Goal: Navigation & Orientation: Find specific page/section

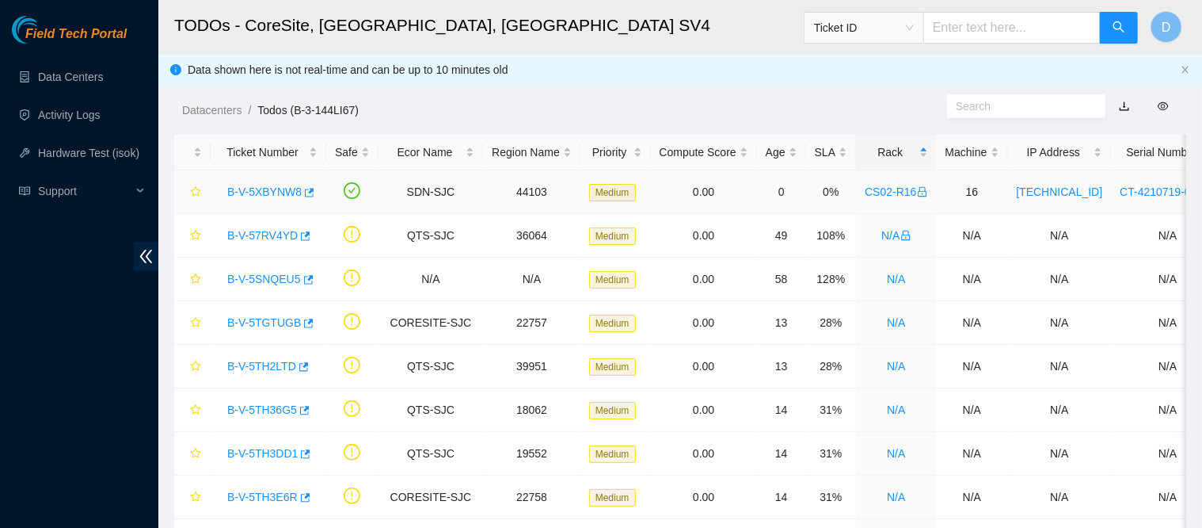
click at [242, 189] on link "B-V-5XBYNW8" at bounding box center [264, 191] width 74 height 13
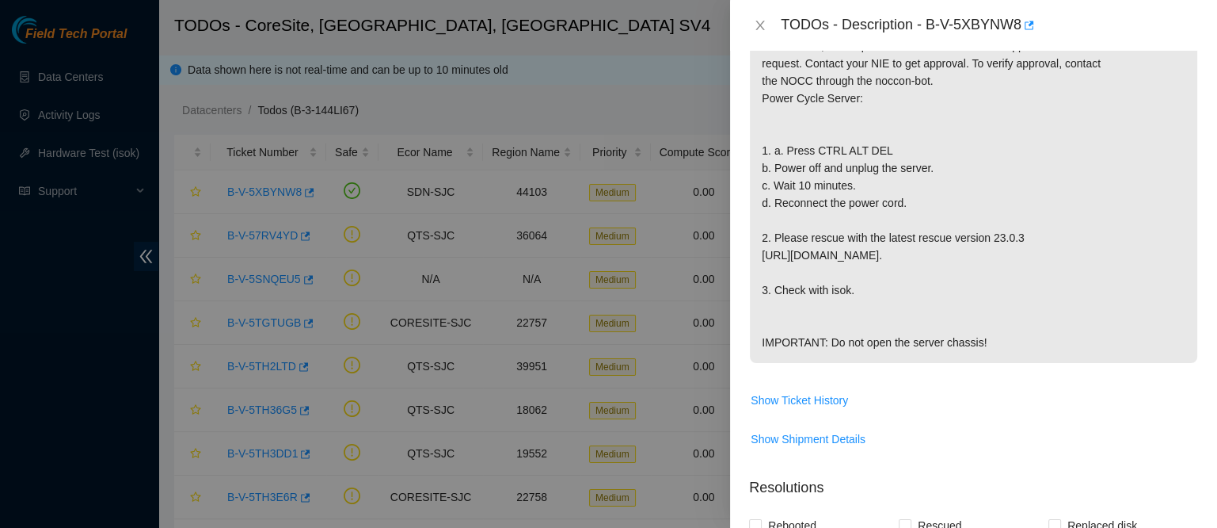
scroll to position [398, 0]
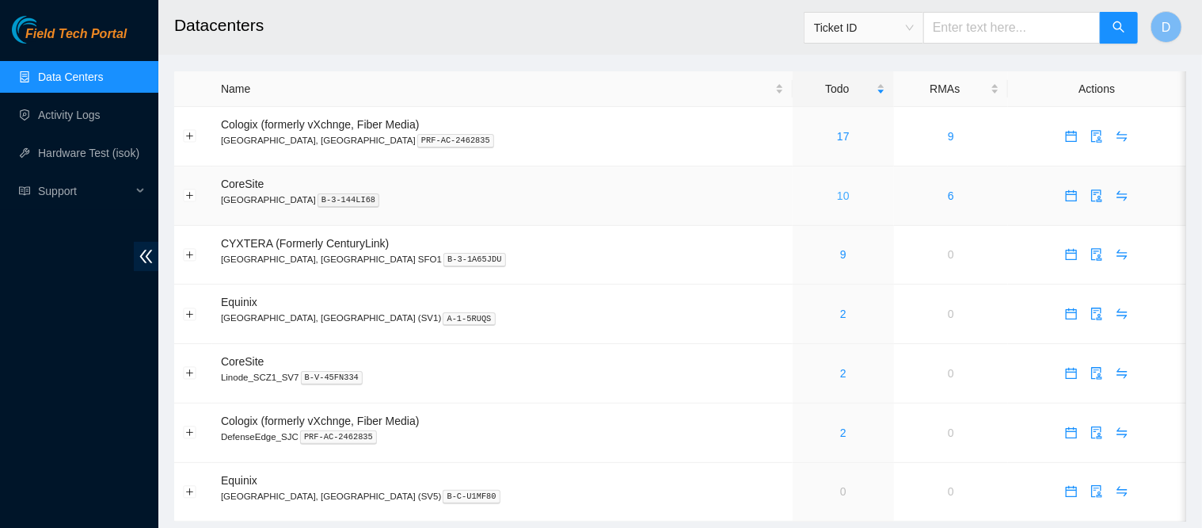
click at [837, 196] on link "10" at bounding box center [843, 195] width 13 height 13
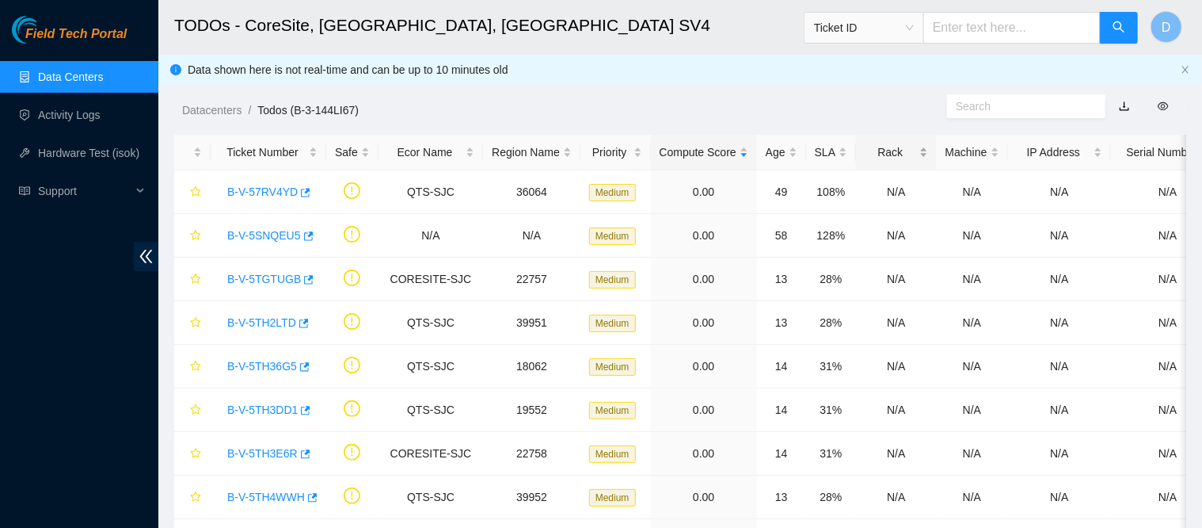
click at [868, 151] on div "Rack" at bounding box center [896, 151] width 63 height 17
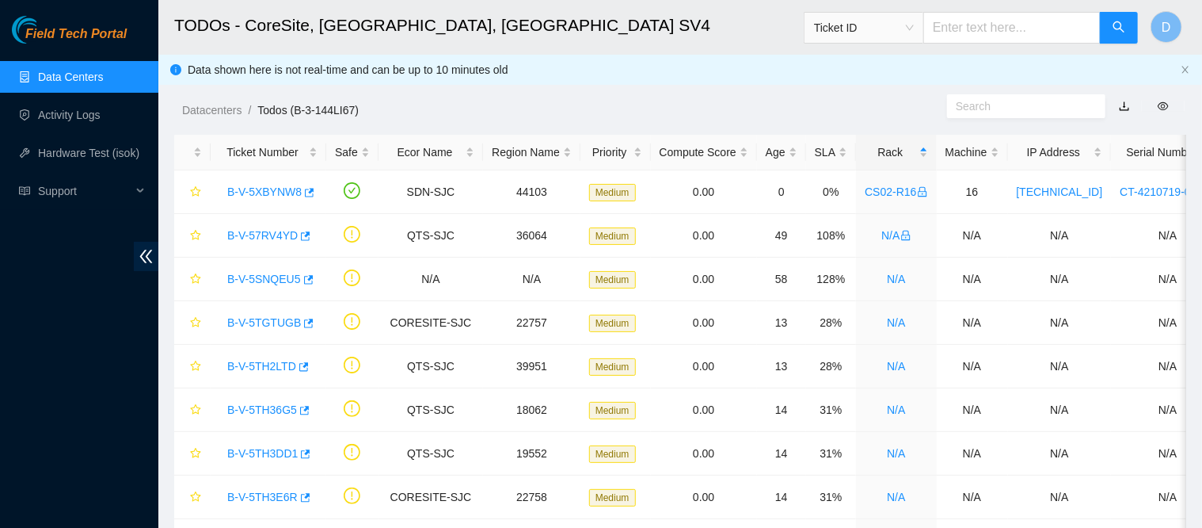
click at [67, 73] on link "Data Centers" at bounding box center [70, 76] width 65 height 13
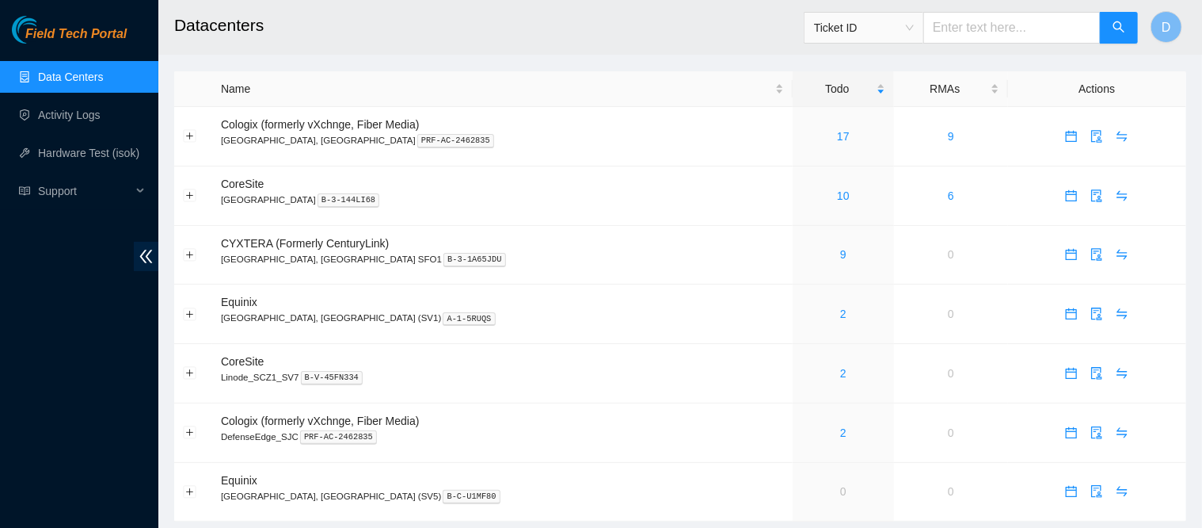
click at [67, 73] on link "Data Centers" at bounding box center [70, 76] width 65 height 13
click at [84, 120] on link "Activity Logs" at bounding box center [69, 115] width 63 height 13
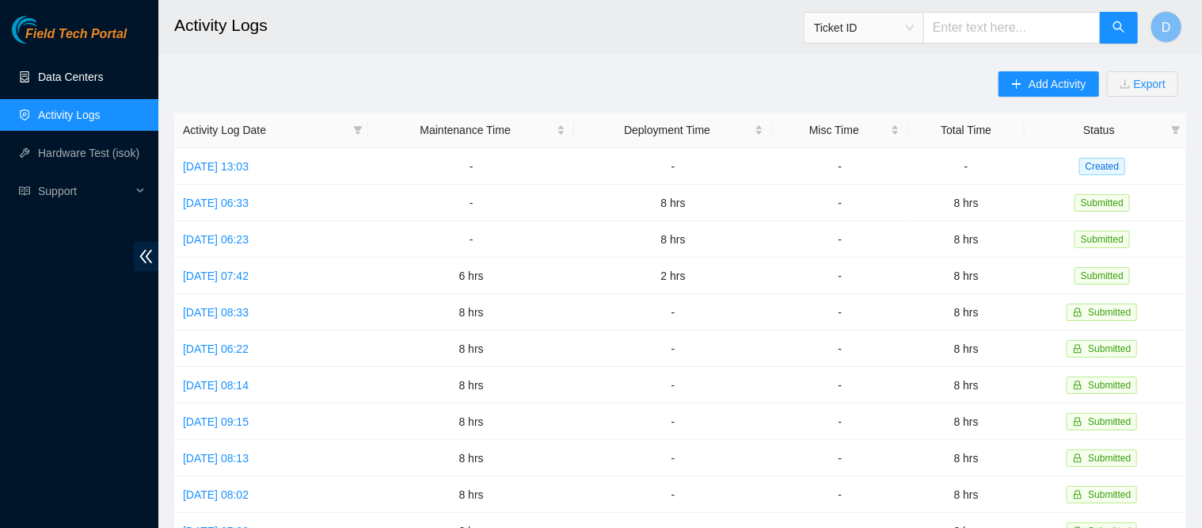
click at [86, 75] on link "Data Centers" at bounding box center [70, 76] width 65 height 13
